Goal: Information Seeking & Learning: Learn about a topic

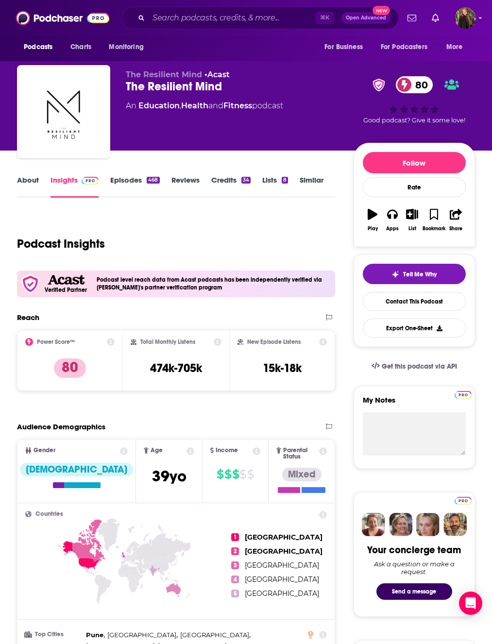
click at [23, 190] on link "About" at bounding box center [28, 186] width 22 height 22
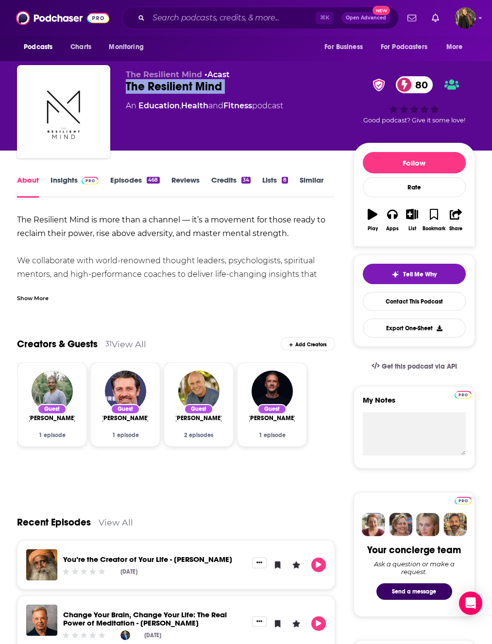
click at [142, 636] on div "[DATE]" at bounding box center [141, 636] width 41 height 10
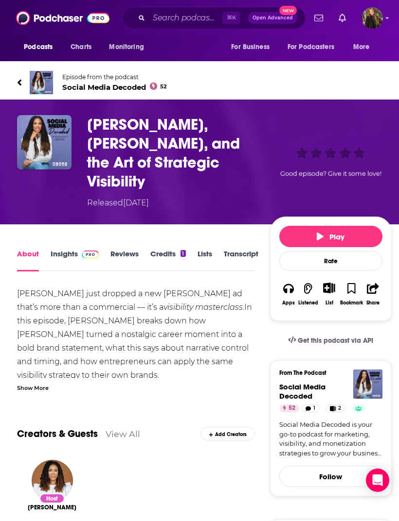
click at [66, 249] on link "Insights" at bounding box center [75, 260] width 48 height 22
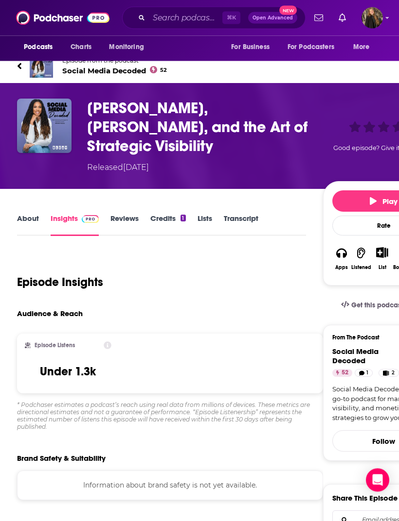
scroll to position [0, 0]
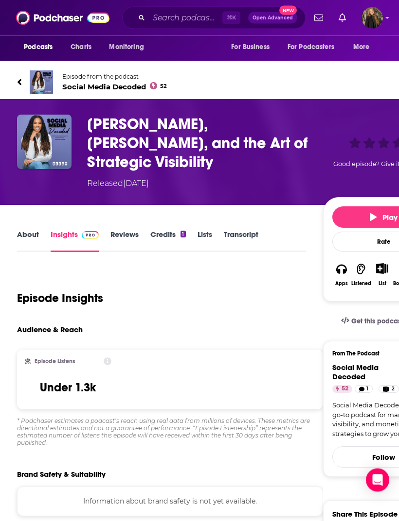
click at [51, 81] on img at bounding box center [41, 82] width 23 height 23
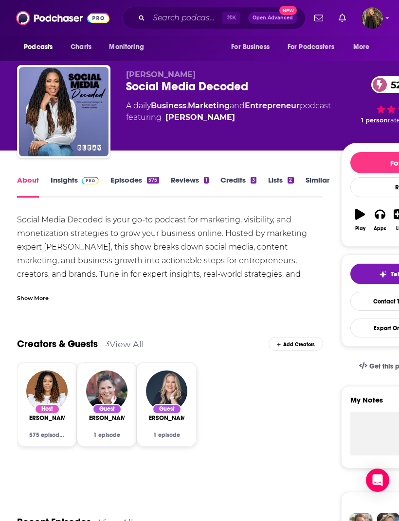
click at [138, 182] on link "Episodes 575" at bounding box center [134, 186] width 48 height 22
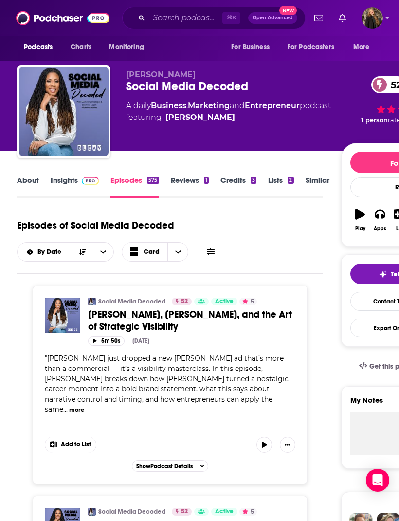
click at [30, 185] on link "About" at bounding box center [28, 186] width 22 height 22
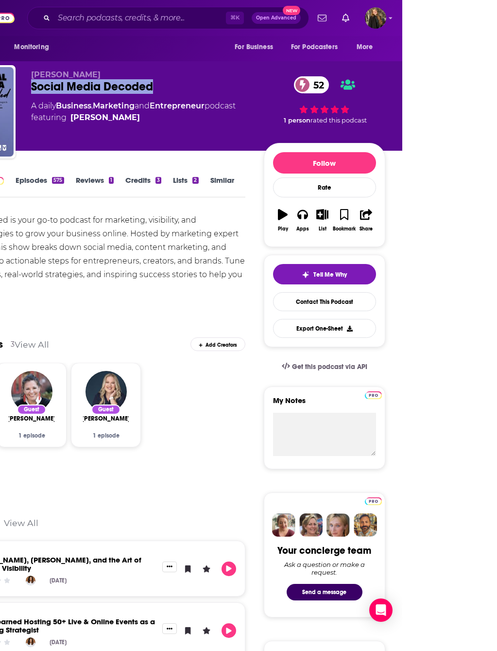
scroll to position [0, 3]
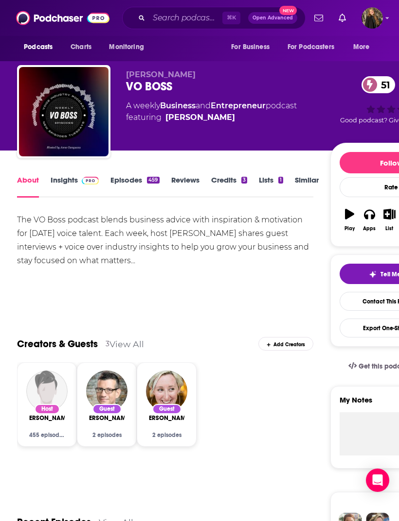
click at [87, 182] on img at bounding box center [90, 181] width 17 height 8
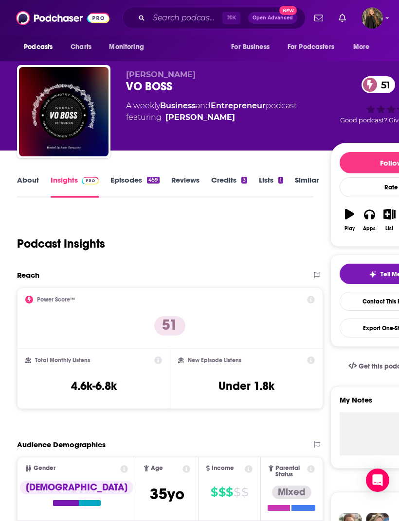
click at [138, 183] on link "Episodes 459" at bounding box center [134, 186] width 49 height 22
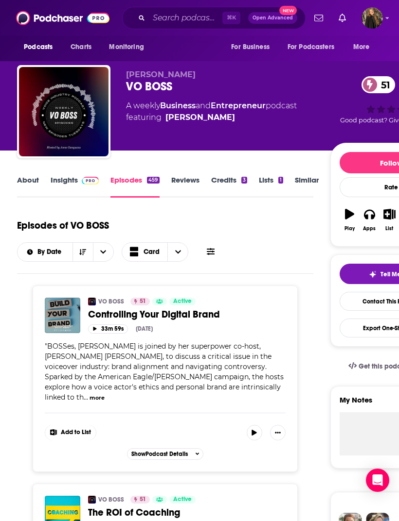
click at [32, 186] on link "About" at bounding box center [28, 186] width 22 height 22
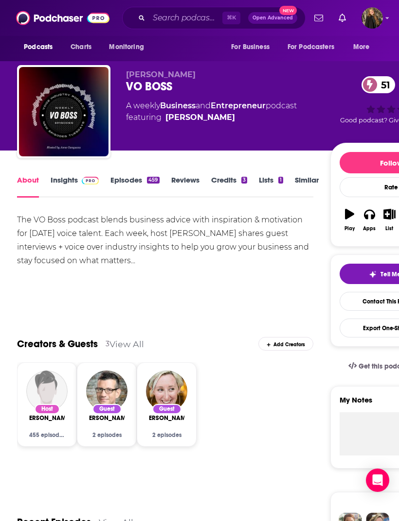
click at [131, 90] on div "VO BOSS 51" at bounding box center [228, 86] width 204 height 15
click at [131, 89] on div "VO BOSS 51" at bounding box center [228, 86] width 204 height 15
click at [131, 88] on div "VO BOSS 51" at bounding box center [228, 86] width 204 height 15
copy h1 "VO BOSS"
